Goal: Information Seeking & Learning: Learn about a topic

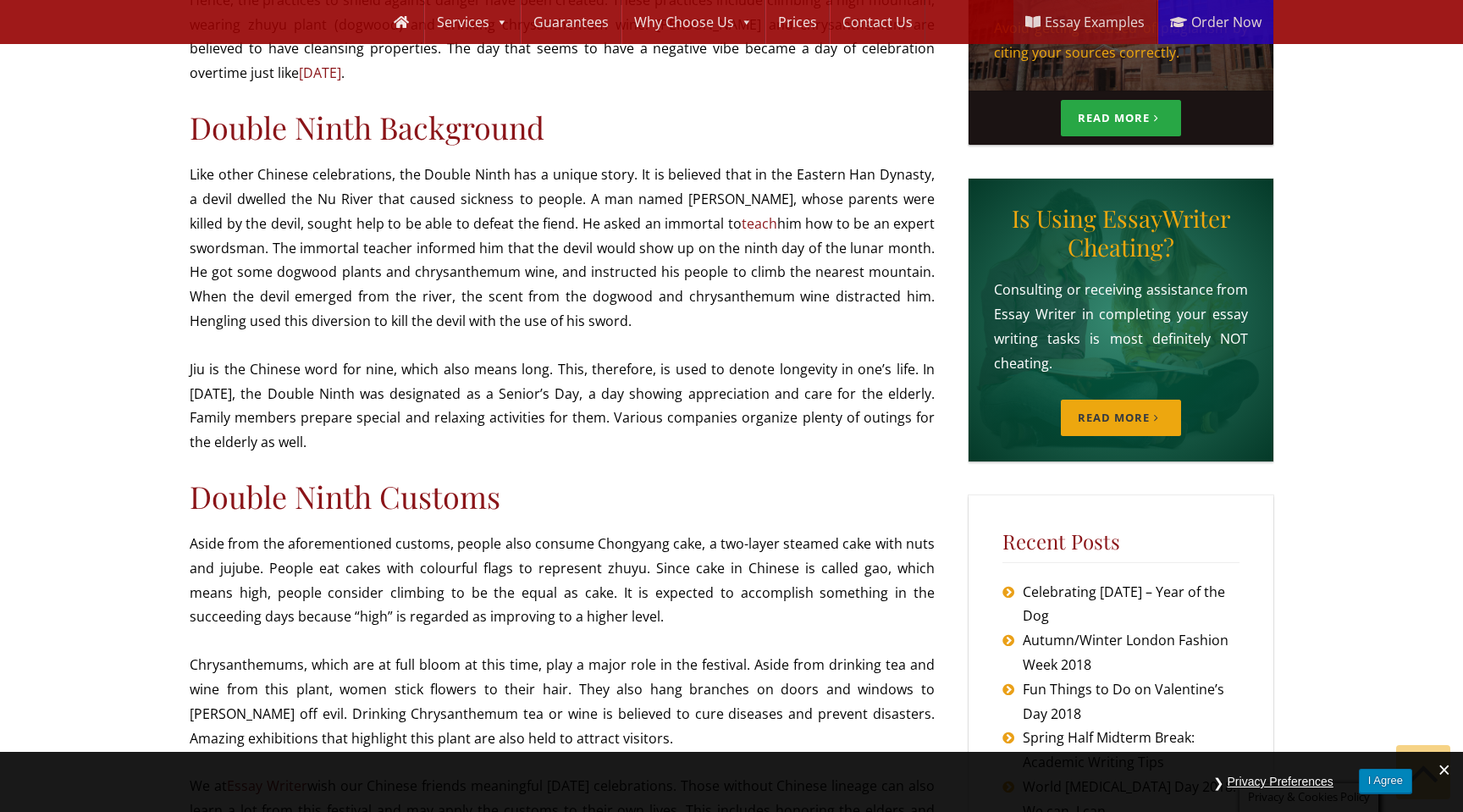
scroll to position [555, 0]
click at [701, 189] on p "Like other Chinese celebrations, the Double Ninth has a unique story. It is bel…" at bounding box center [562, 248] width 745 height 171
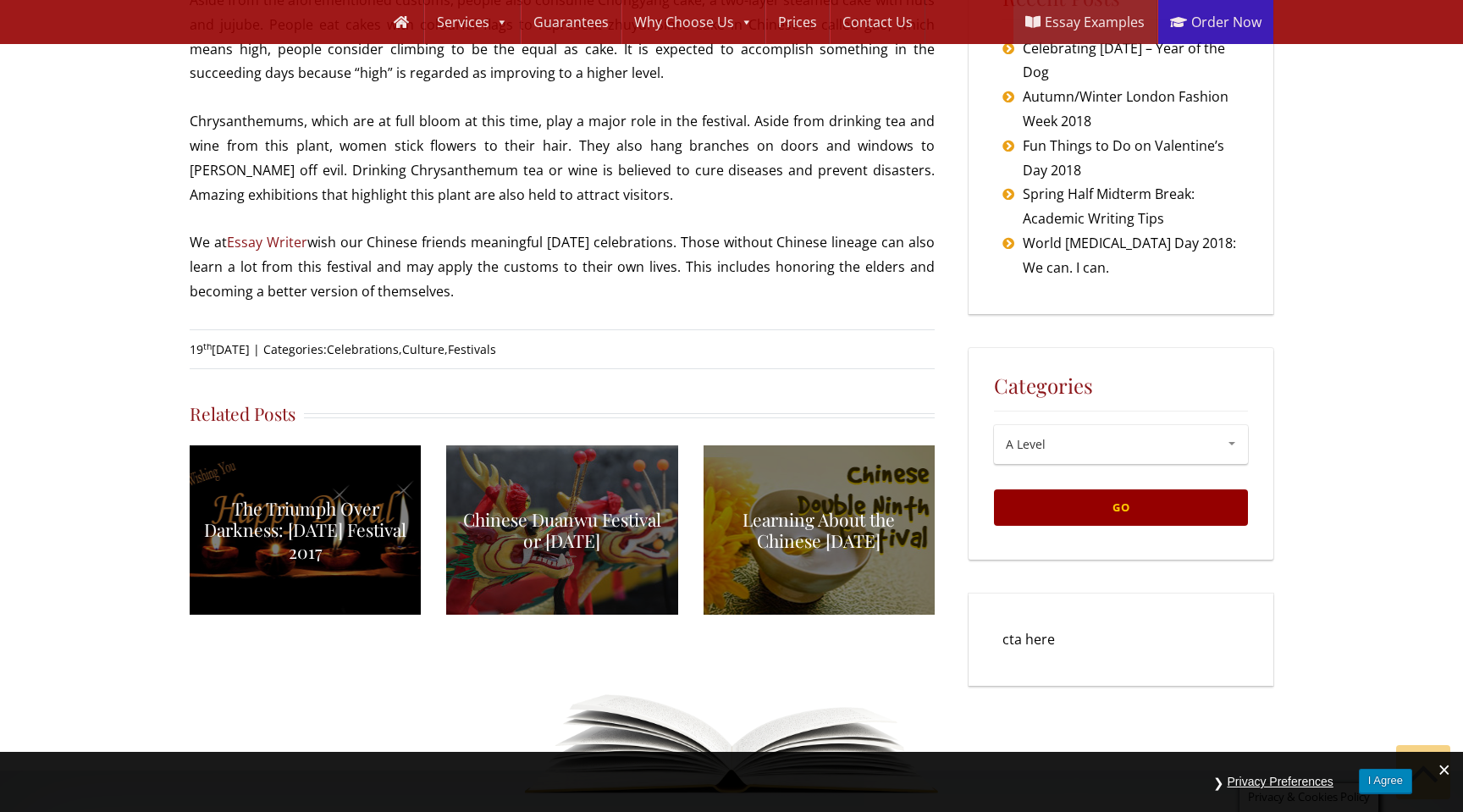
scroll to position [1124, 0]
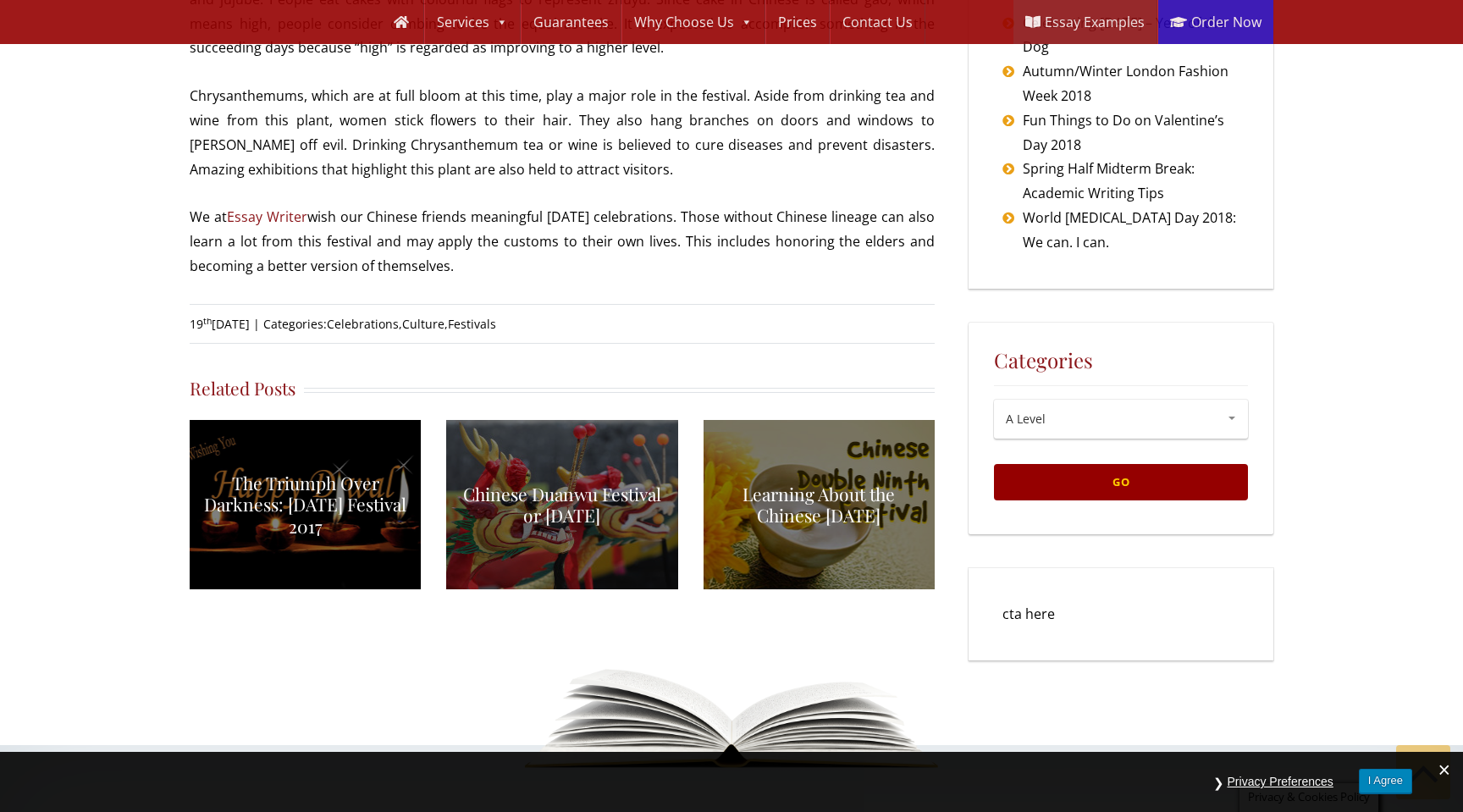
click at [230, 84] on p "Chrysanthemums, which are at full bloom at this time, play a major role in the …" at bounding box center [562, 132] width 745 height 97
copy p "Chrysanthemums"
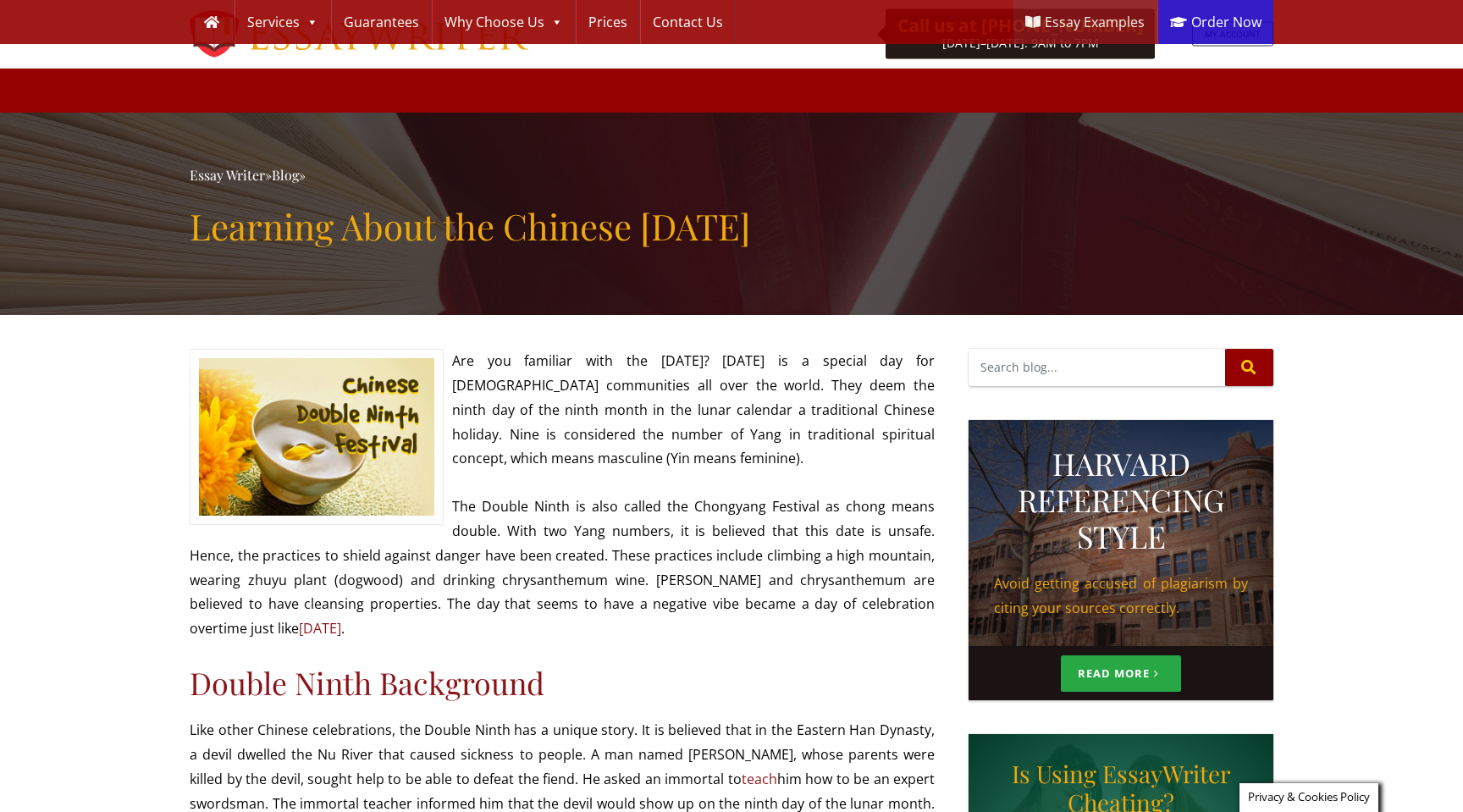
scroll to position [1124, 0]
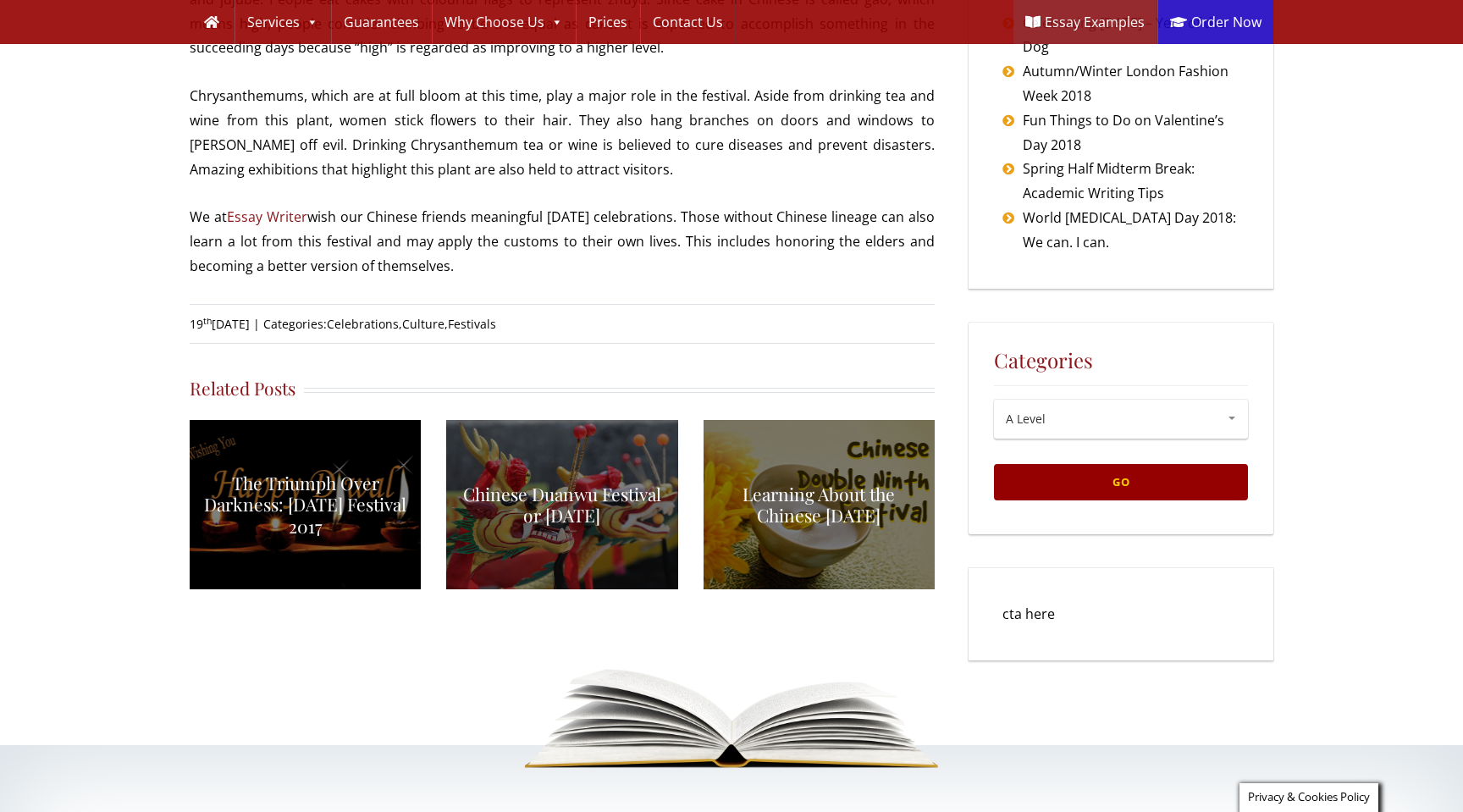
click at [239, 84] on p "Chrysanthemums, which are at full bloom at this time, play a major role in the …" at bounding box center [562, 132] width 745 height 97
copy p "Chrysanthemums"
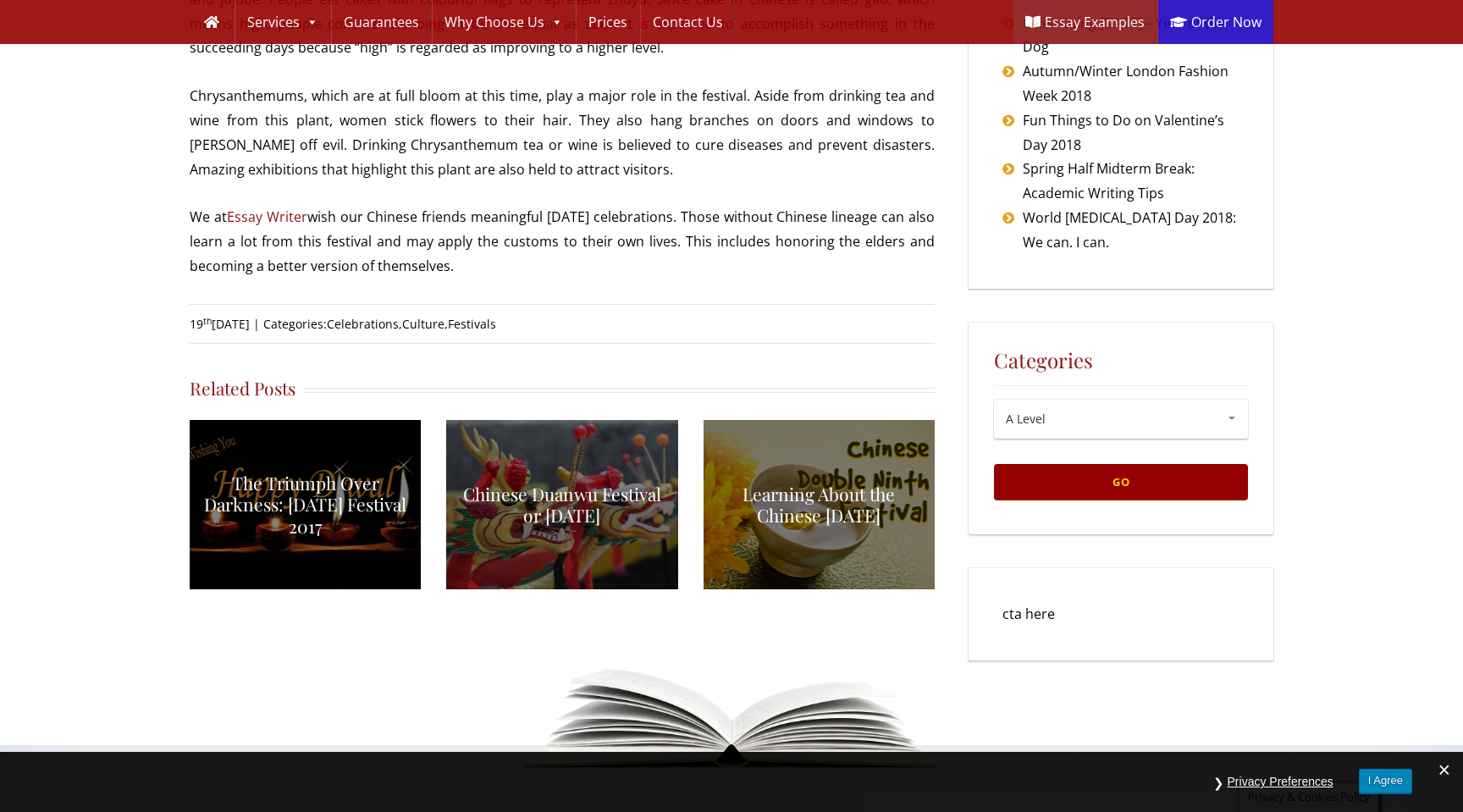
click at [239, 84] on p "Chrysanthemums, which are at full bloom at this time, play a major role in the …" at bounding box center [562, 132] width 745 height 97
copy p "Chrysanthemums"
